Goal: Information Seeking & Learning: Learn about a topic

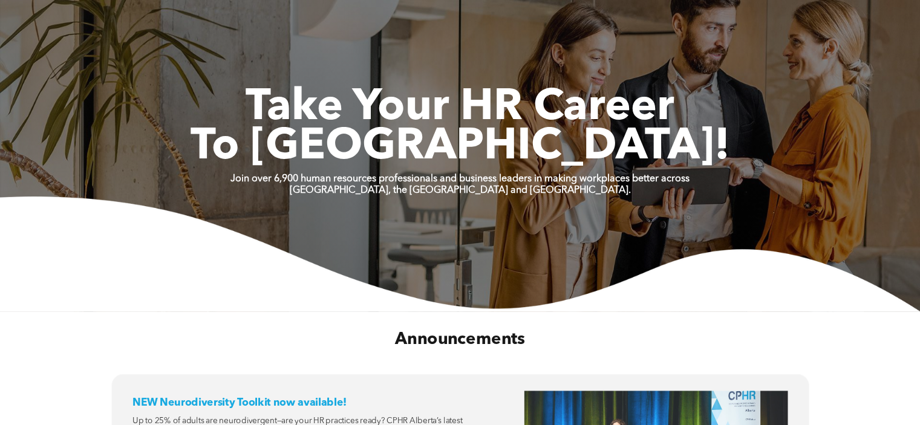
scroll to position [363, 0]
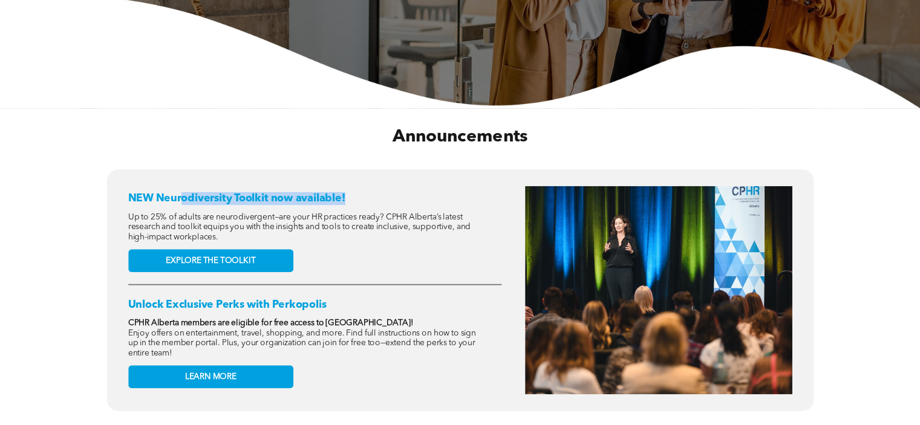
drag, startPoint x: 181, startPoint y: 187, endPoint x: 364, endPoint y: 174, distance: 182.6
click at [364, 186] on div "NEW Neurodiversity Toolkit now available! Up to 25% of adults are neurodivergen…" at bounding box center [314, 290] width 373 height 208
click at [373, 186] on div "NEW Neurodiversity Toolkit now available! Up to 25% of adults are neurodivergen…" at bounding box center [314, 290] width 373 height 208
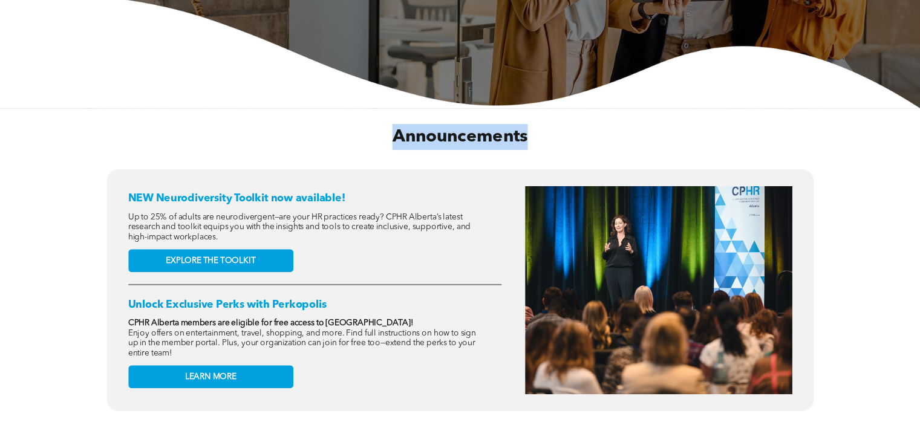
drag, startPoint x: 393, startPoint y: 122, endPoint x: 528, endPoint y: 112, distance: 135.3
click at [528, 124] on h2 "Announcements" at bounding box center [459, 137] width 691 height 26
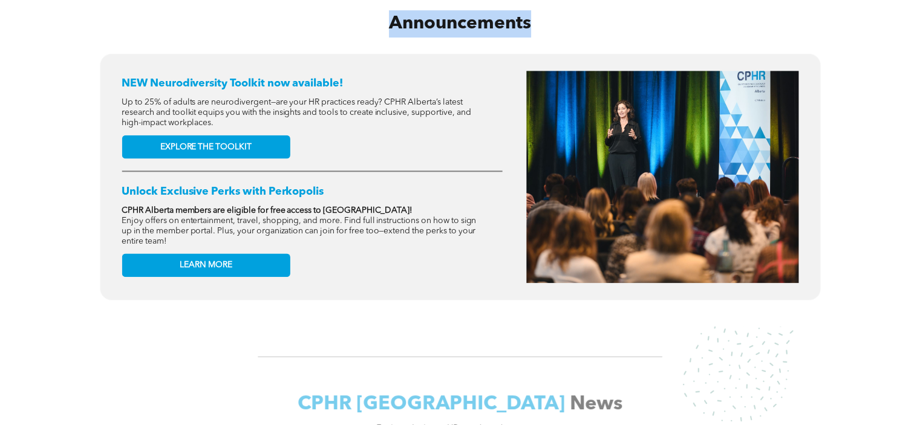
scroll to position [484, 0]
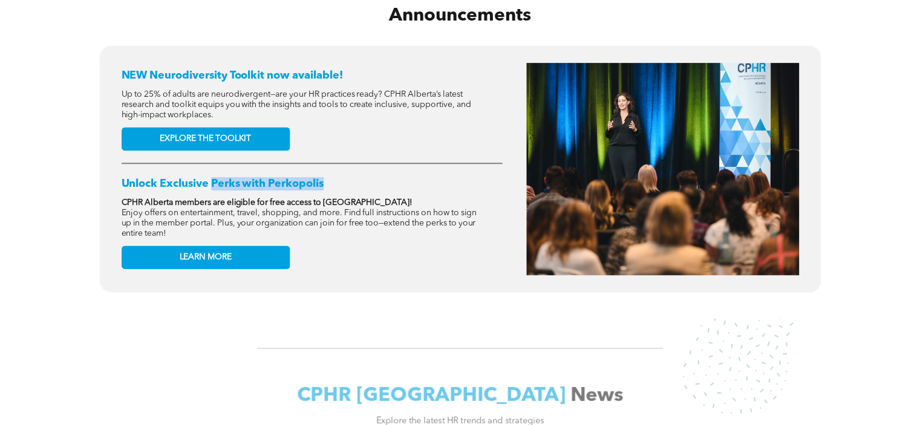
drag, startPoint x: 211, startPoint y: 169, endPoint x: 356, endPoint y: 167, distance: 145.2
click at [356, 177] on h2 "Unlock Exclusive Perks with Perkopolis" at bounding box center [311, 183] width 381 height 13
click at [364, 247] on div "NEW Neurodiversity Toolkit now available! Up to 25% of adults are neurodivergen…" at bounding box center [311, 169] width 381 height 212
click at [373, 198] on p "CPHR Alberta members are eligible for free access to Perkopolis!" at bounding box center [300, 203] width 359 height 10
drag, startPoint x: 328, startPoint y: 190, endPoint x: 374, endPoint y: 185, distance: 46.8
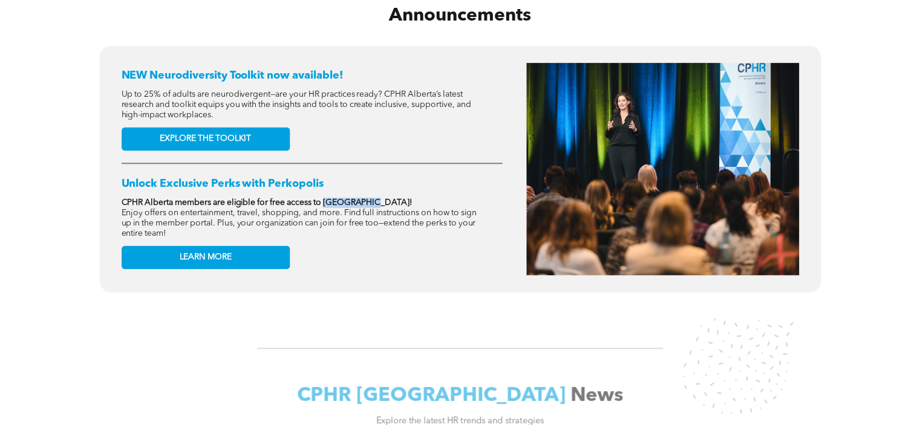
click at [374, 198] on p "CPHR Alberta members are eligible for free access to Perkopolis!" at bounding box center [300, 203] width 359 height 10
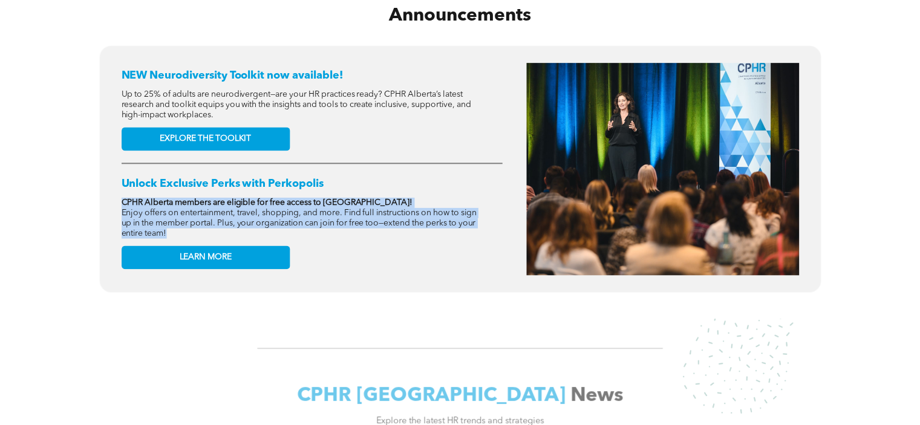
drag, startPoint x: 199, startPoint y: 219, endPoint x: 116, endPoint y: 183, distance: 90.2
click at [116, 183] on div "NEW Neurodiversity Toolkit now available! Up to 25% of adults are neurodivergen…" at bounding box center [460, 169] width 697 height 222
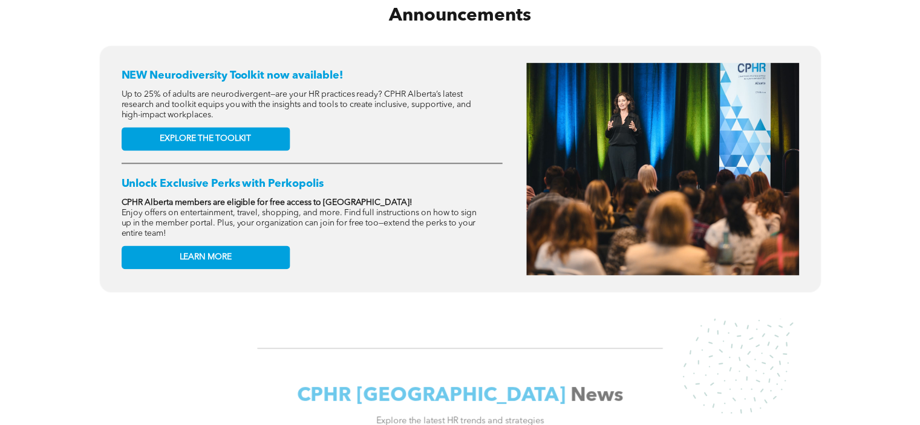
click at [396, 288] on div "NEW Neurodiversity Toolkit now available! Up to 25% of adults are neurodivergen…" at bounding box center [459, 178] width 915 height 266
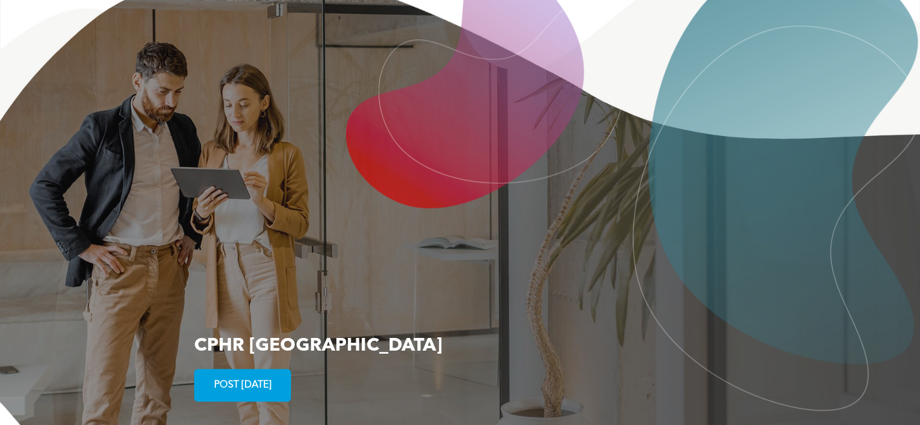
scroll to position [2270, 0]
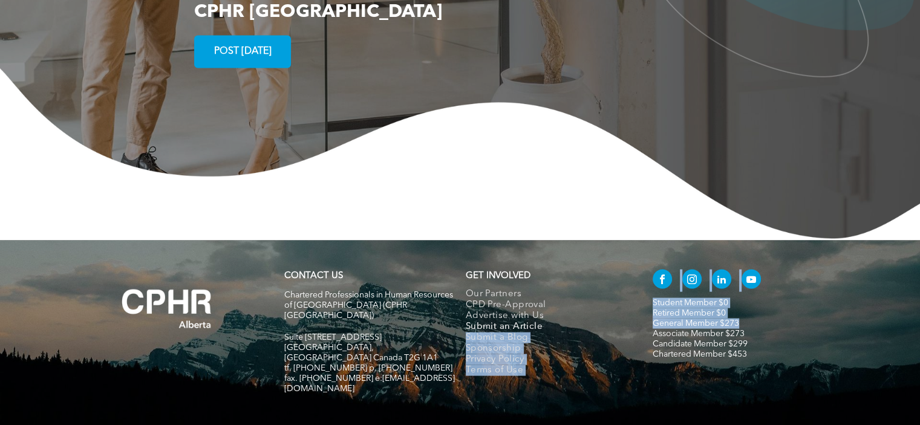
drag, startPoint x: 751, startPoint y: 270, endPoint x: 623, endPoint y: 273, distance: 127.7
click at [623, 273] on div "CONTACT US Chartered Professionals in Human Resources of Alberta (CPHR Alberta)…" at bounding box center [460, 337] width 726 height 146
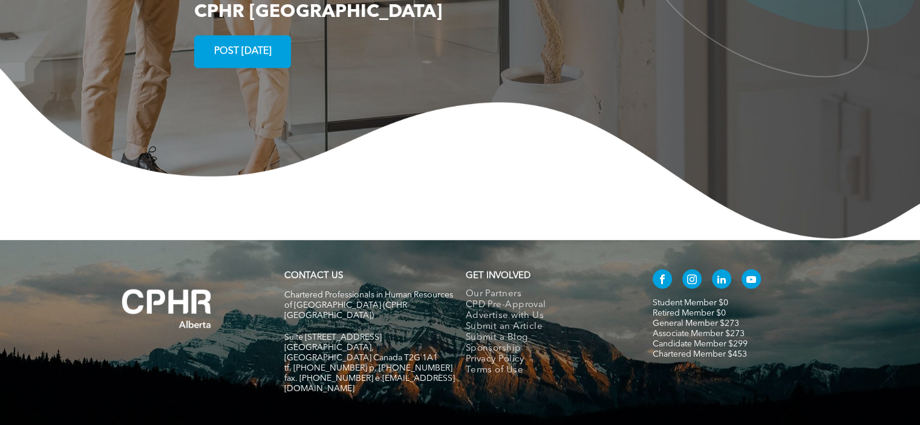
click at [772, 328] on p "Associate Member $273 Candidate Member $299" at bounding box center [738, 338] width 171 height 21
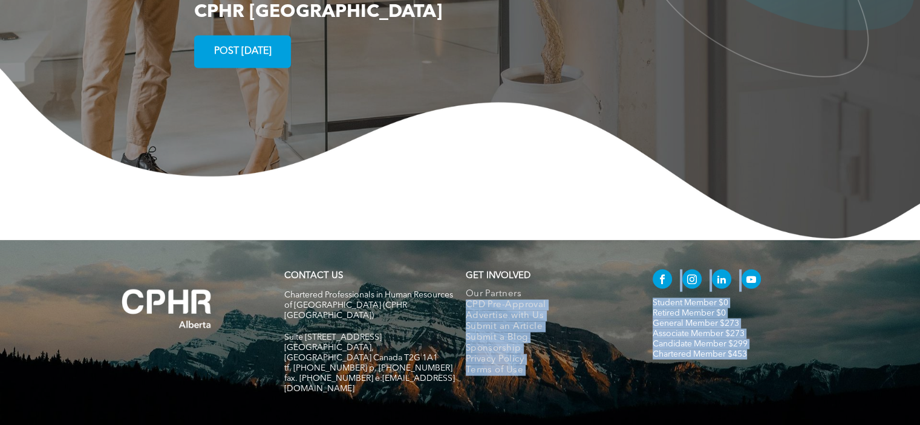
drag, startPoint x: 754, startPoint y: 301, endPoint x: 637, endPoint y: 240, distance: 131.8
click at [637, 264] on div "CONTACT US Chartered Professionals in Human Resources of Alberta (CPHR Alberta)…" at bounding box center [460, 337] width 726 height 146
click at [580, 176] on img at bounding box center [460, 154] width 920 height 172
